Goal: Check status: Check status

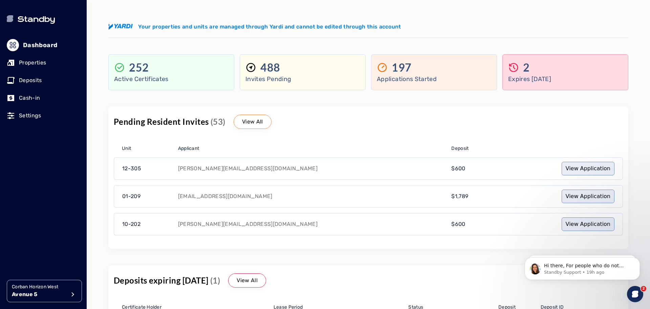
click at [37, 80] on p "Deposits" at bounding box center [30, 80] width 23 height 8
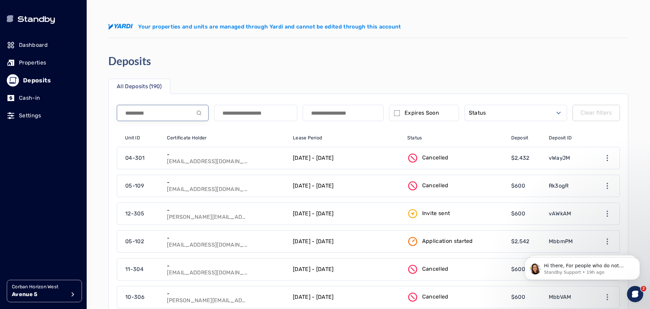
click at [158, 114] on input at bounding box center [163, 113] width 92 height 16
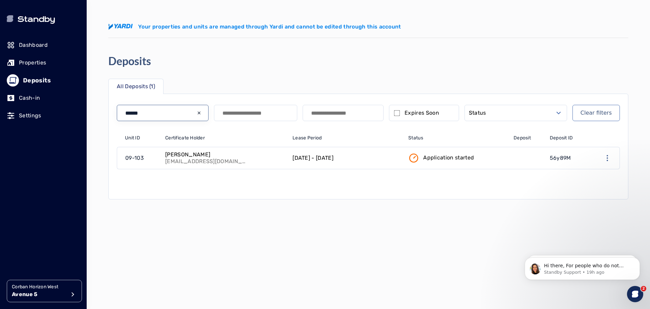
type input "******"
